Goal: Transaction & Acquisition: Purchase product/service

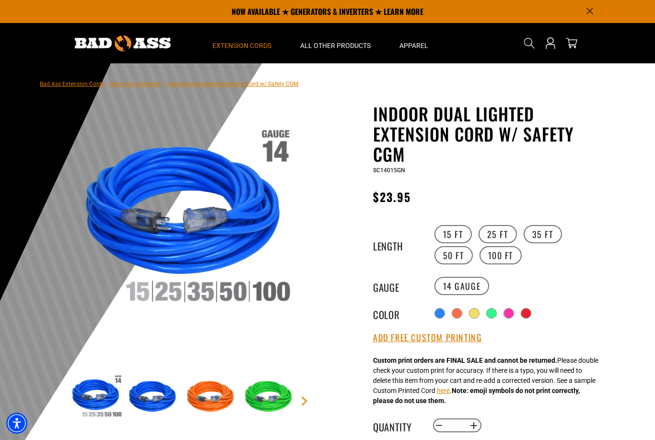
click at [247, 46] on span "Extension Cords" at bounding box center [242, 45] width 59 height 9
click at [237, 51] on summary "Extension Cords" at bounding box center [242, 43] width 88 height 40
click at [229, 44] on span "Extension Cords" at bounding box center [242, 45] width 59 height 9
click at [232, 50] on summary "Extension Cords" at bounding box center [242, 43] width 88 height 40
click at [247, 48] on span "Extension Cords" at bounding box center [242, 45] width 59 height 9
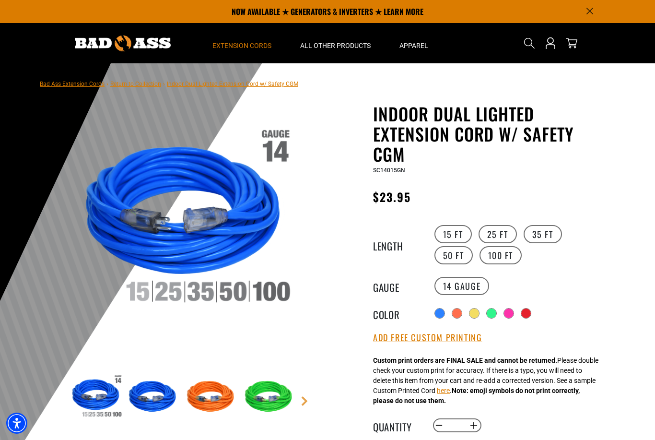
click at [244, 49] on span "Extension Cords" at bounding box center [242, 45] width 59 height 9
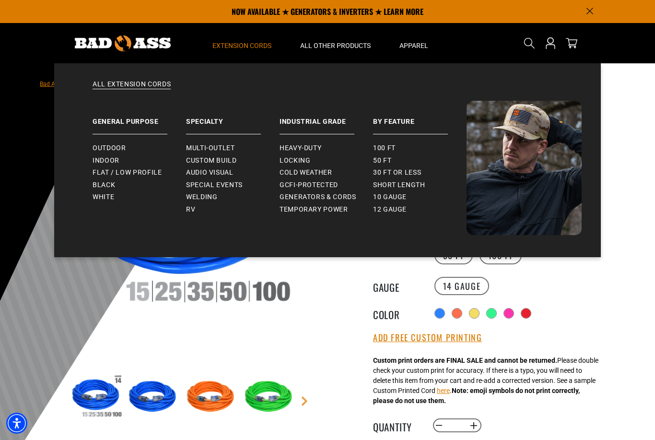
click at [236, 55] on summary "Extension Cords" at bounding box center [242, 43] width 88 height 40
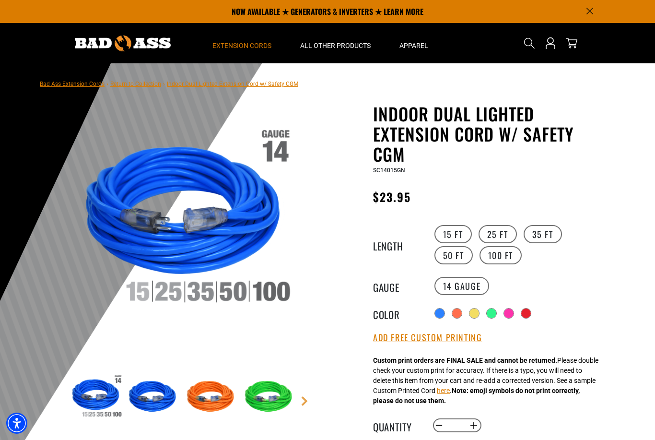
click at [237, 45] on span "Extension Cords" at bounding box center [242, 45] width 59 height 9
click at [270, 49] on span "Extension Cords" at bounding box center [242, 45] width 59 height 9
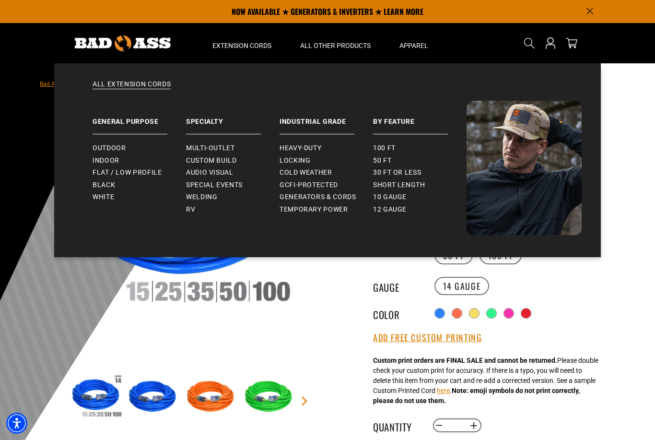
click at [323, 111] on link "Industrial Grade" at bounding box center [327, 118] width 94 height 34
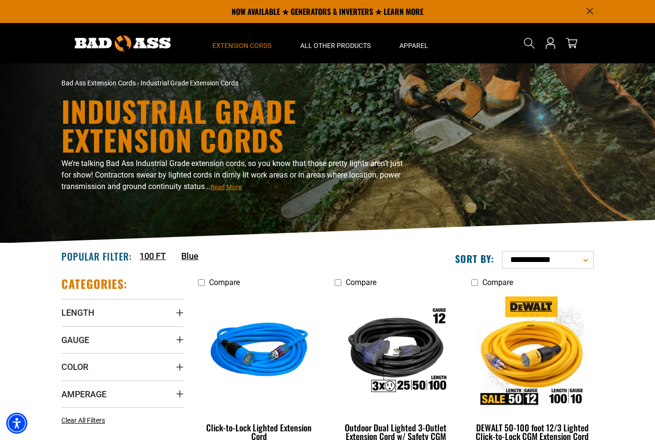
click at [257, 41] on span "Extension Cords" at bounding box center [242, 45] width 59 height 9
click at [249, 51] on summary "Extension Cords" at bounding box center [242, 43] width 88 height 40
click at [229, 44] on span "Extension Cords" at bounding box center [242, 45] width 59 height 9
click at [238, 47] on span "Extension Cords" at bounding box center [242, 45] width 59 height 9
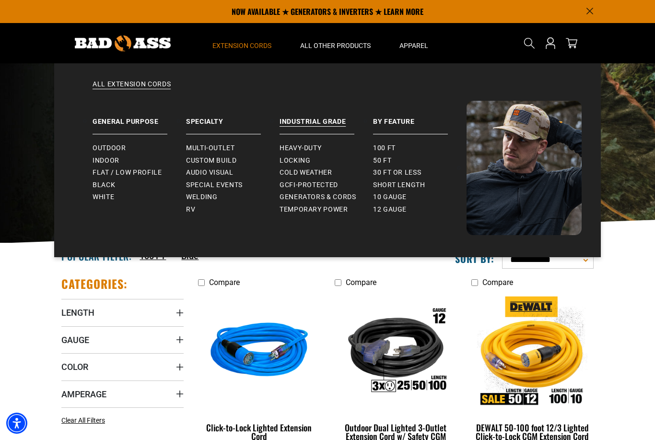
click at [407, 166] on link "50 ft" at bounding box center [420, 161] width 94 height 12
click at [404, 169] on span "30 ft or less" at bounding box center [397, 172] width 48 height 9
click at [403, 171] on span "30 ft or less" at bounding box center [397, 172] width 48 height 9
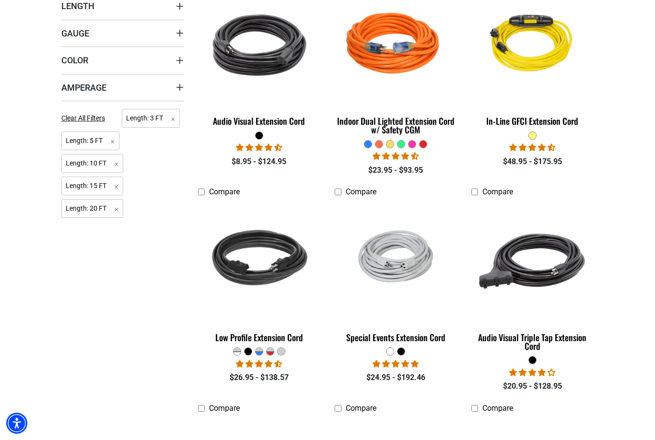
scroll to position [311, 0]
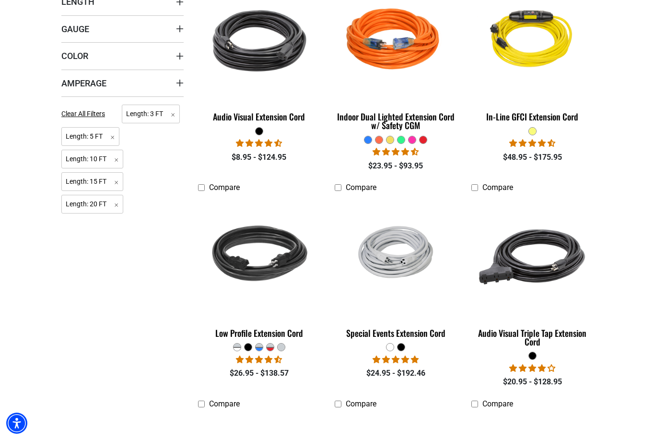
click at [420, 126] on div "Indoor Dual Lighted Extension Cord w/ Safety CGM" at bounding box center [396, 120] width 122 height 17
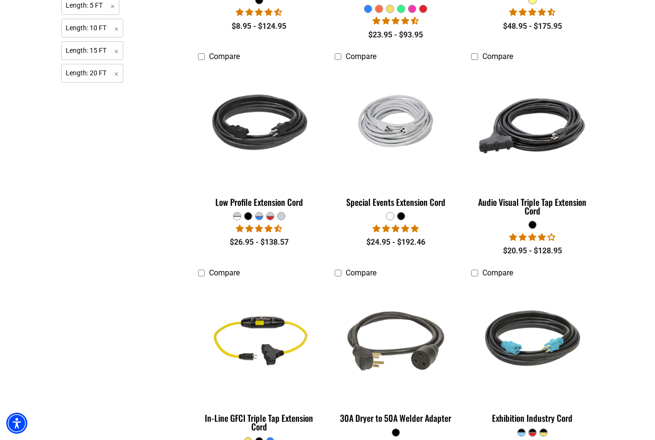
scroll to position [498, 0]
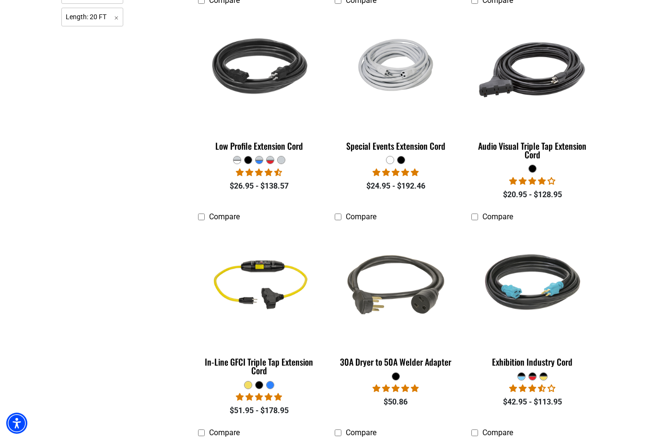
click at [221, 143] on div "Low Profile Extension Cord" at bounding box center [259, 146] width 122 height 9
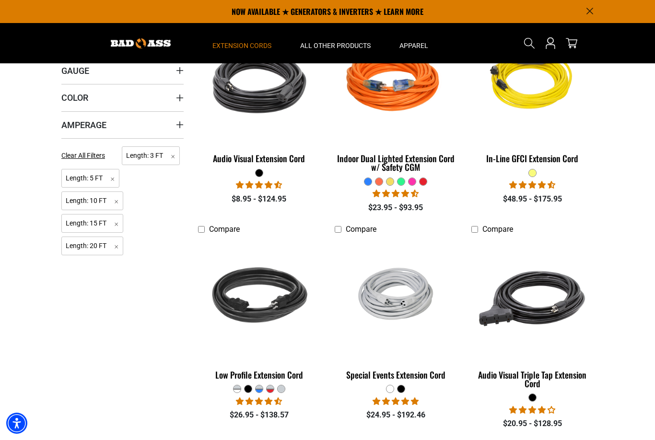
scroll to position [267, 0]
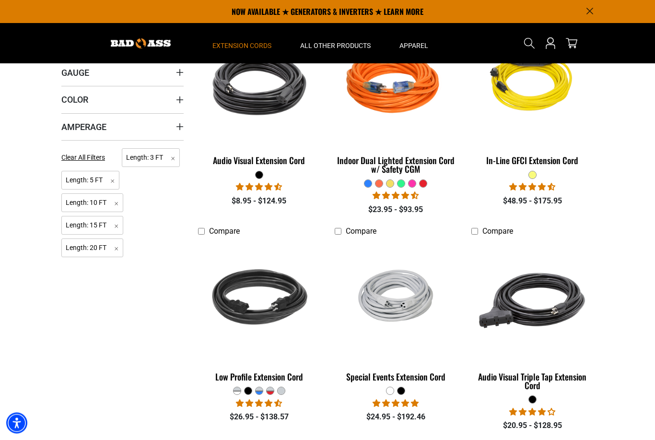
click at [383, 102] on img at bounding box center [395, 85] width 121 height 110
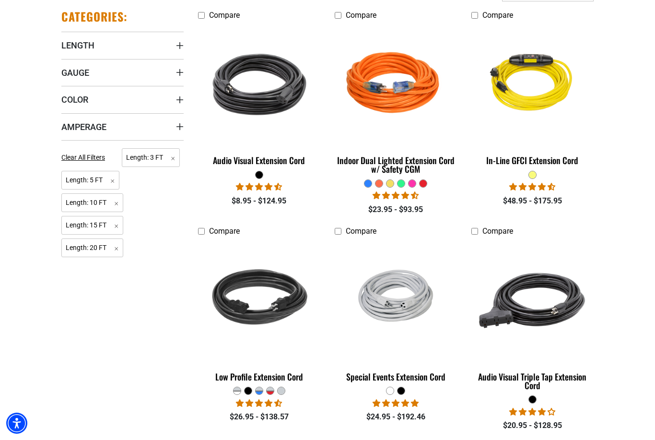
click at [548, 159] on div "In-Line GFCI Extension Cord" at bounding box center [533, 160] width 122 height 9
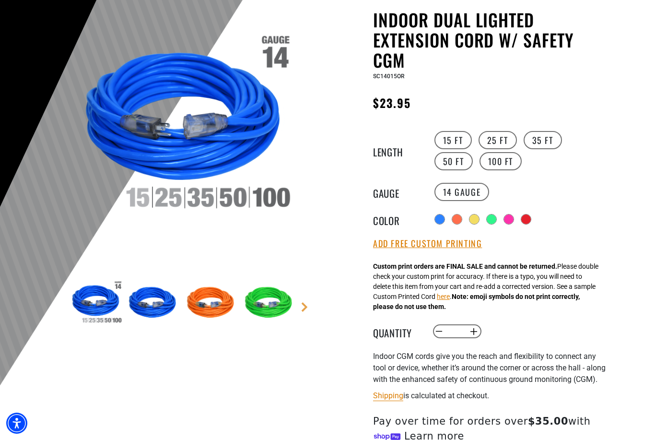
scroll to position [101, 0]
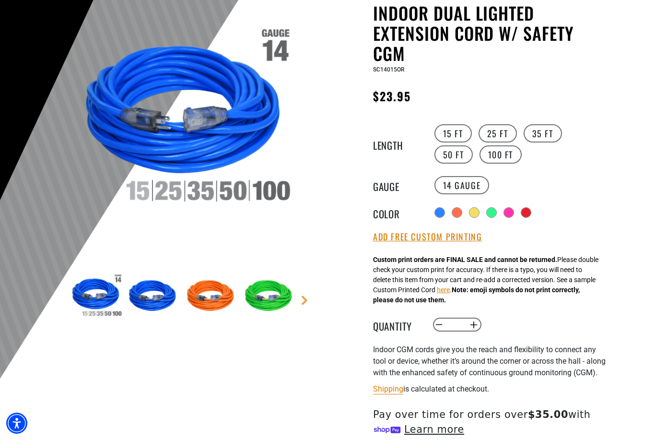
click at [489, 210] on div at bounding box center [492, 213] width 10 height 10
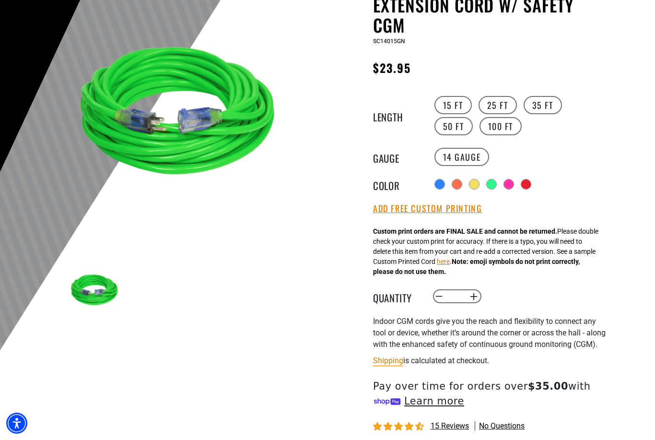
scroll to position [131, 0]
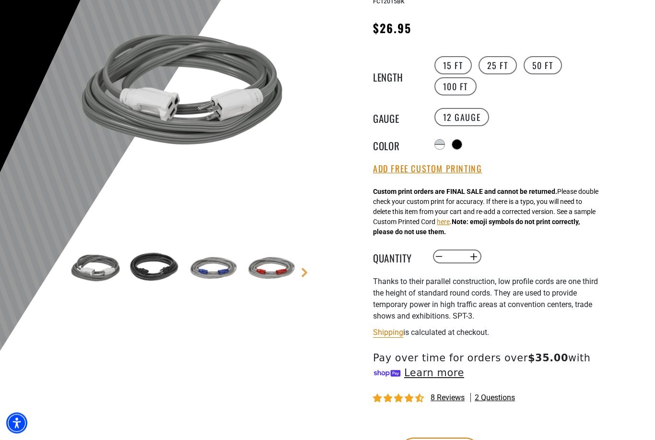
scroll to position [129, 0]
click at [445, 142] on div at bounding box center [440, 142] width 10 height 5
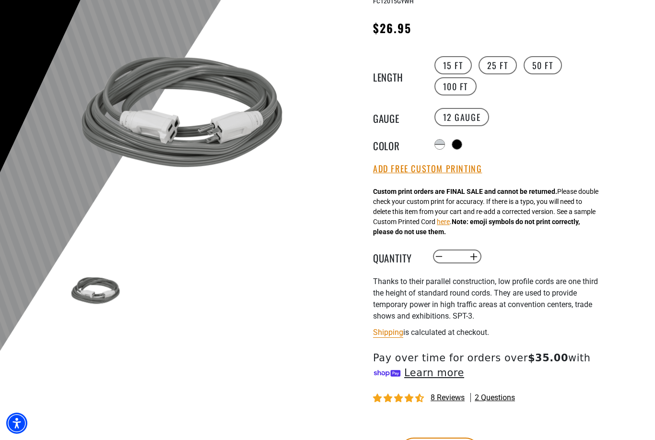
scroll to position [159, 0]
